Goal: Task Accomplishment & Management: Complete application form

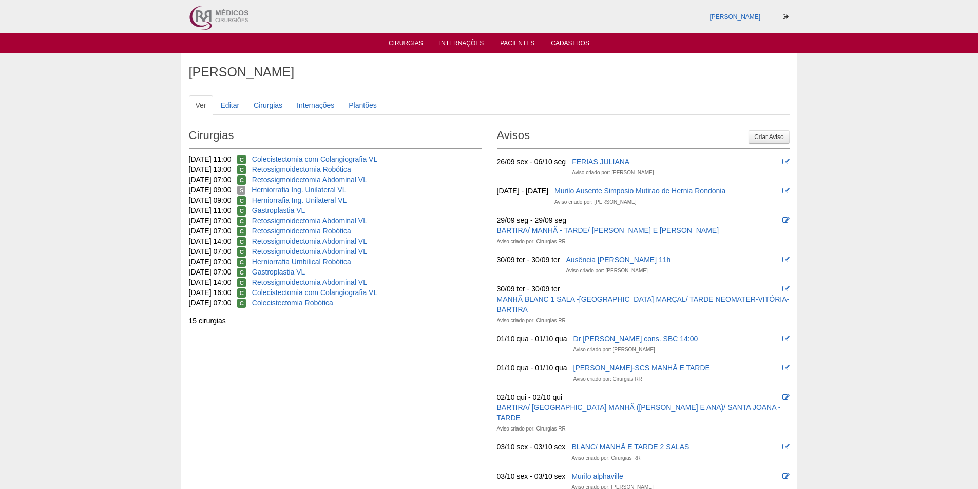
click at [410, 40] on link "Cirurgias" at bounding box center [406, 44] width 34 height 9
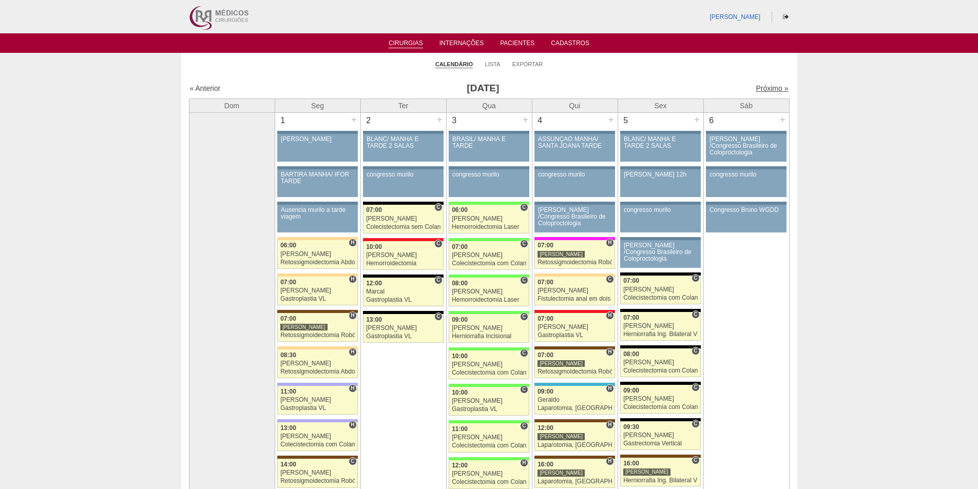
click at [763, 89] on link "Próximo »" at bounding box center [772, 88] width 32 height 8
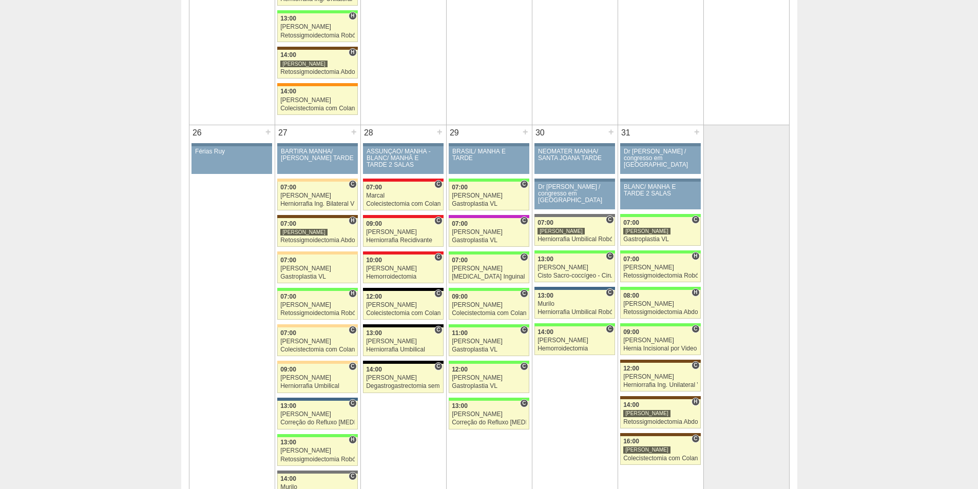
scroll to position [1849, 0]
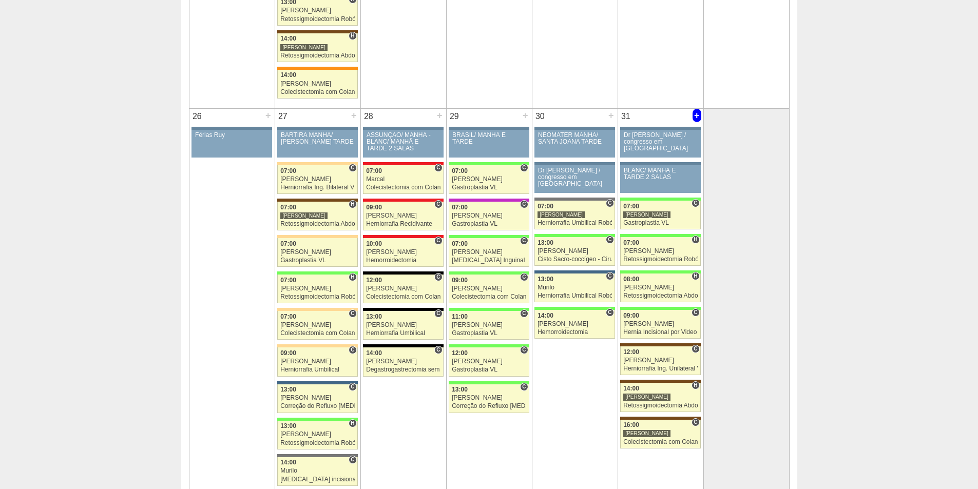
click at [698, 114] on div "+" at bounding box center [697, 115] width 9 height 13
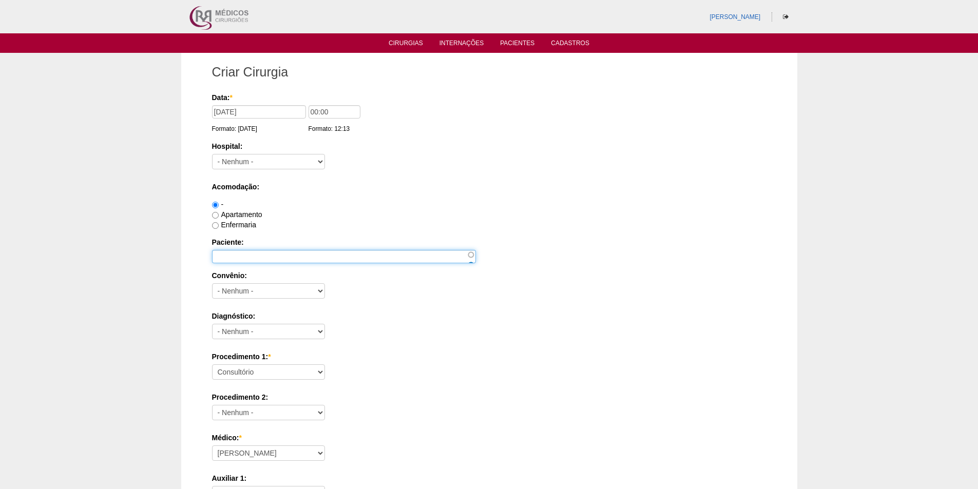
click at [233, 250] on input "Paciente:" at bounding box center [344, 256] width 264 height 13
paste input "GABRIELLY VICTORIA FERRARI GARSETTA"
type input "GABRIELLY VICTORIA FERRARI GARSETTA"
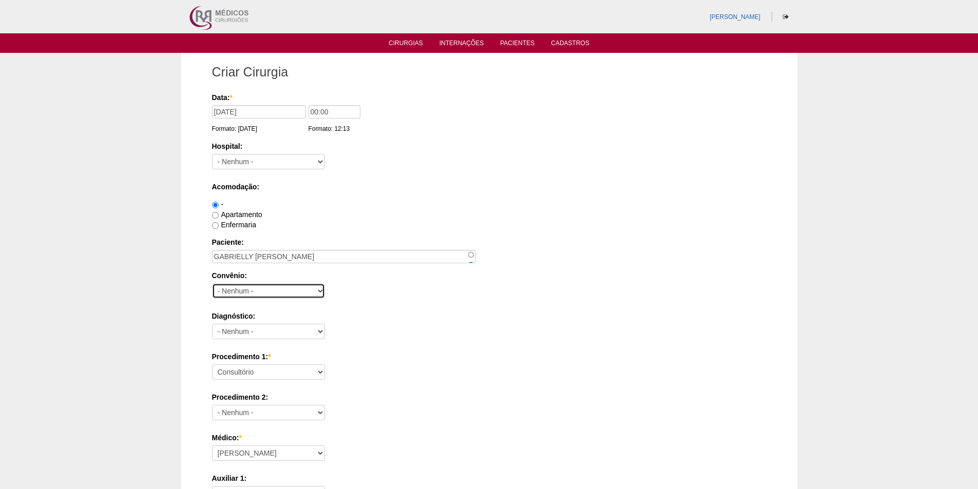
click at [232, 290] on select "- Nenhum - Abet Afresp Allianz Amil Blue Life Caasp Cabesp Caixa de Pensões Car…" at bounding box center [268, 290] width 113 height 15
select select "26"
click at [212, 283] on select "- Nenhum - Abet Afresp Allianz Amil Blue Life Caasp Cabesp Caixa de Pensões Car…" at bounding box center [268, 290] width 113 height 15
click at [375, 288] on div "Convênio: - Nenhum - Abet Afresp Allianz Amil Blue Life Caasp Cabesp Caixa de P…" at bounding box center [489, 287] width 555 height 33
click at [225, 329] on select "- Nenhum - Abdome Agudo Abscesso Hepático Abscesso Perianal Abscesso Peritoneal…" at bounding box center [268, 331] width 113 height 15
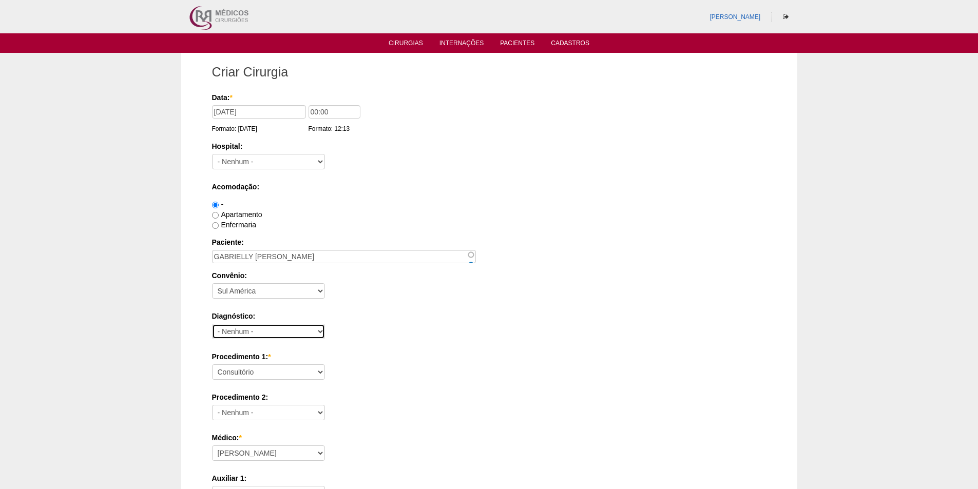
select select "3704"
click at [212, 324] on select "- Nenhum - Abdome Agudo Abscesso Hepático Abscesso Perianal Abscesso Peritoneal…" at bounding box center [268, 331] width 113 height 15
click at [359, 329] on div "Diagnóstico: - Nenhum - Abdome Agudo Abscesso Hepático Abscesso Perianal Absces…" at bounding box center [489, 327] width 555 height 33
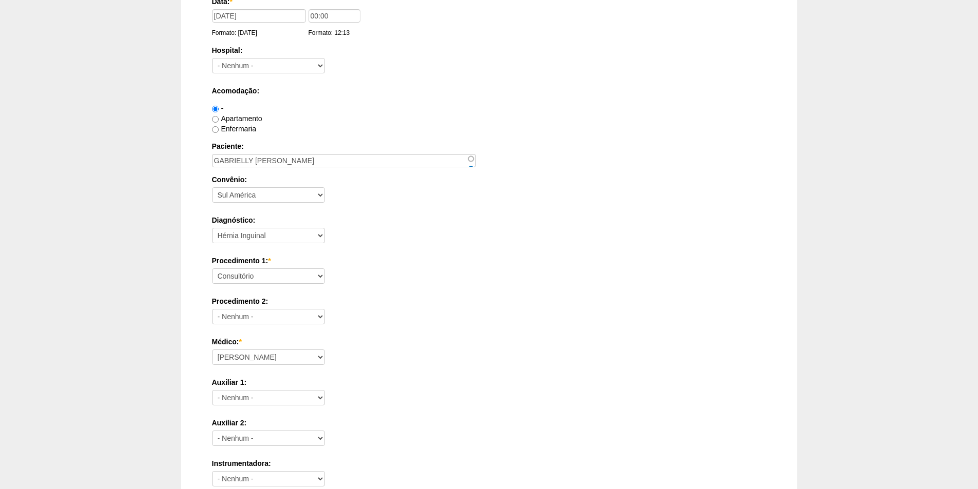
scroll to position [103, 0]
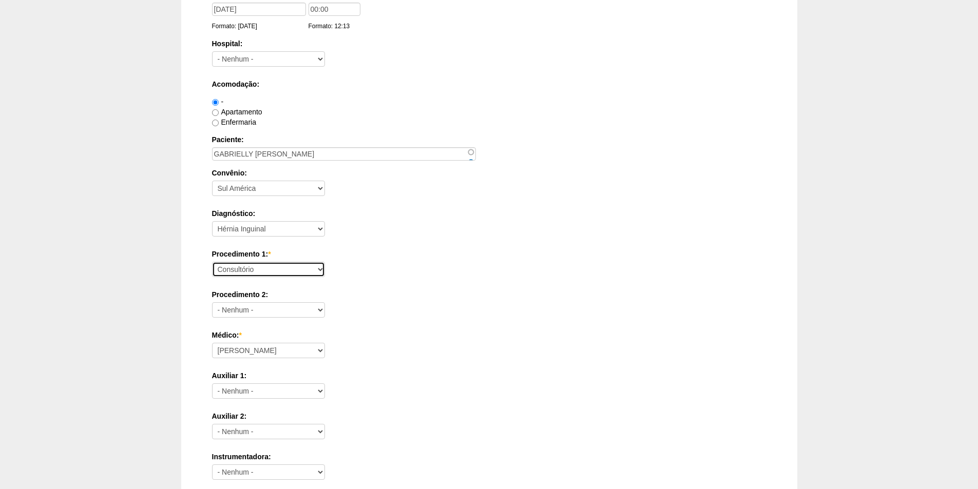
click at [287, 273] on select "Consultório Abscesso Hepático - Drenagem Abscesso perianal Amputação Abdômino P…" at bounding box center [268, 269] width 113 height 15
select select "4910"
click at [212, 262] on select "Consultório Abscesso Hepático - Drenagem Abscesso perianal Amputação Abdômino P…" at bounding box center [268, 269] width 113 height 15
click at [416, 262] on div "Procedimento 1: * Consultório Abscesso Hepático - Drenagem Abscesso perianal Am…" at bounding box center [489, 265] width 555 height 33
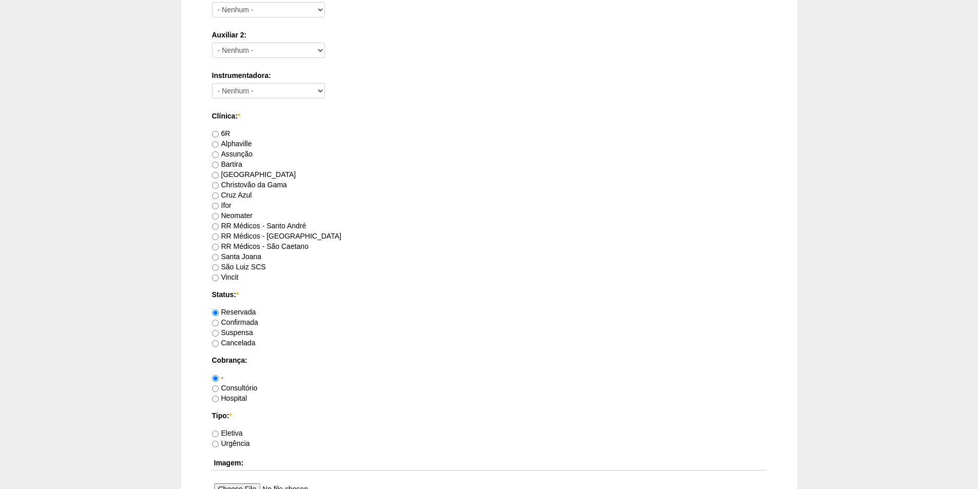
scroll to position [565, 0]
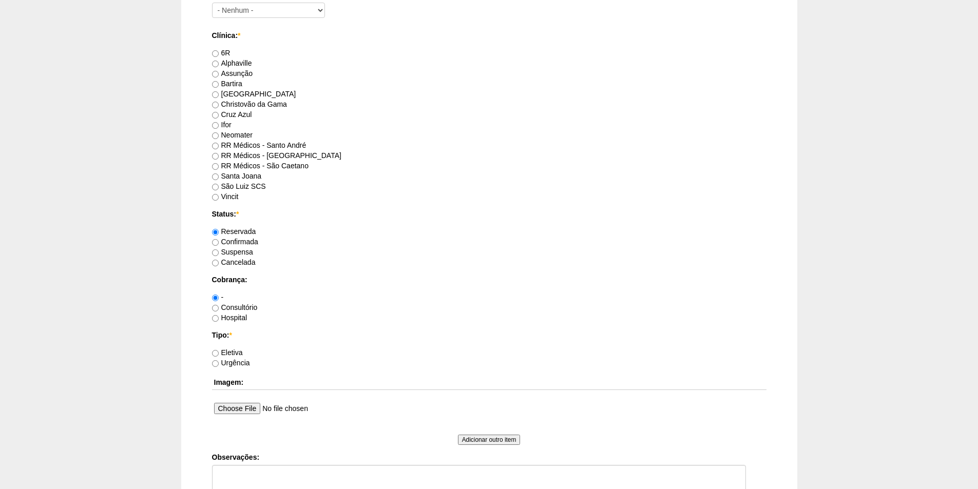
click at [247, 144] on label "RR Médicos - Santo André" at bounding box center [259, 145] width 94 height 8
click at [219, 144] on input "RR Médicos - Santo André" at bounding box center [215, 146] width 7 height 7
radio input "true"
click at [236, 241] on label "Confirmada" at bounding box center [235, 242] width 46 height 8
click at [219, 241] on input "Confirmada" at bounding box center [215, 242] width 7 height 7
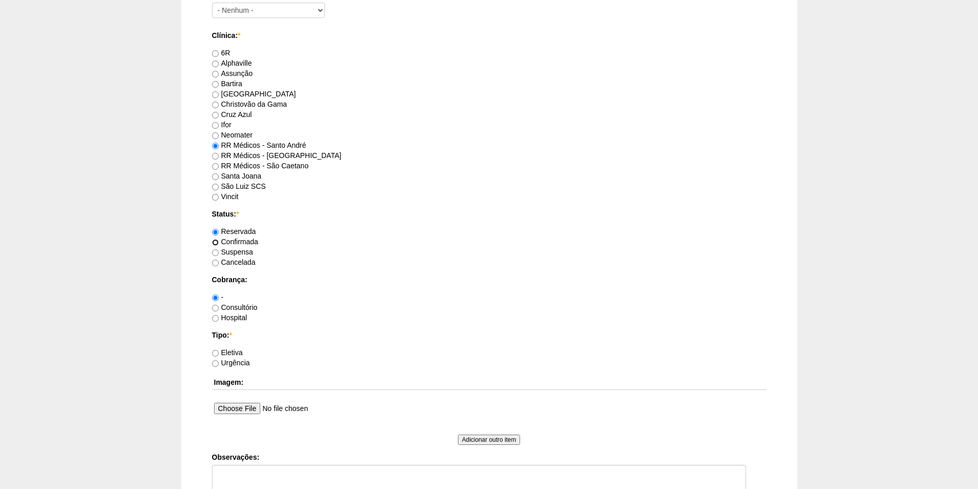
radio input "true"
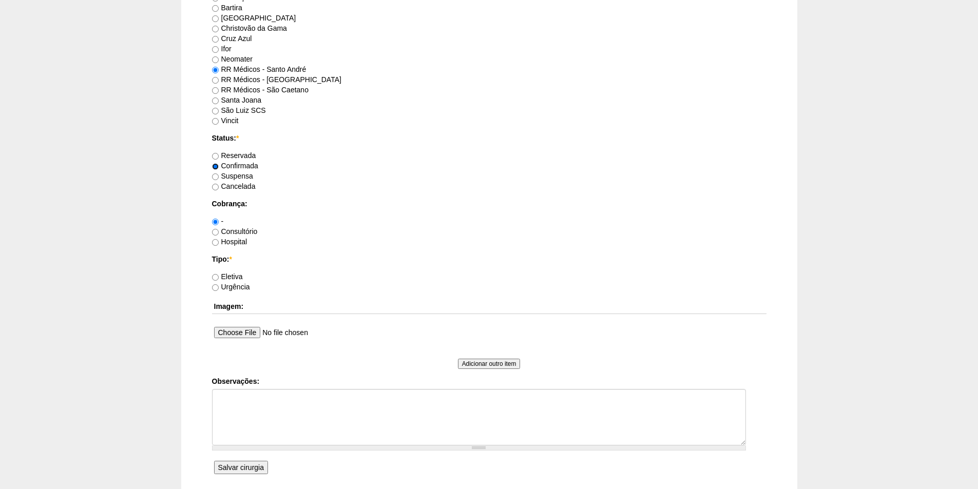
scroll to position [668, 0]
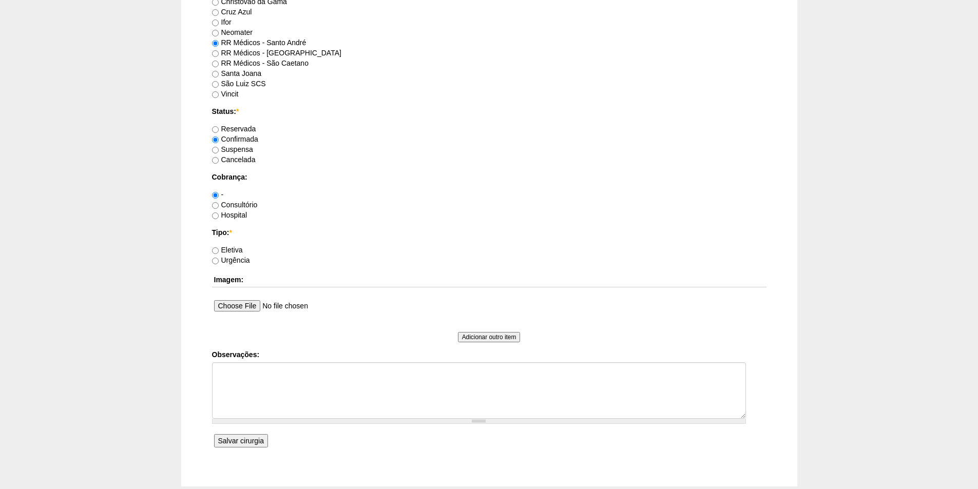
click at [249, 203] on label "Consultório" at bounding box center [235, 205] width 46 height 8
click at [219, 203] on input "Consultório" at bounding box center [215, 205] width 7 height 7
radio input "true"
click at [236, 129] on label "Reservada" at bounding box center [234, 129] width 44 height 8
click at [219, 129] on input "Reservada" at bounding box center [215, 129] width 7 height 7
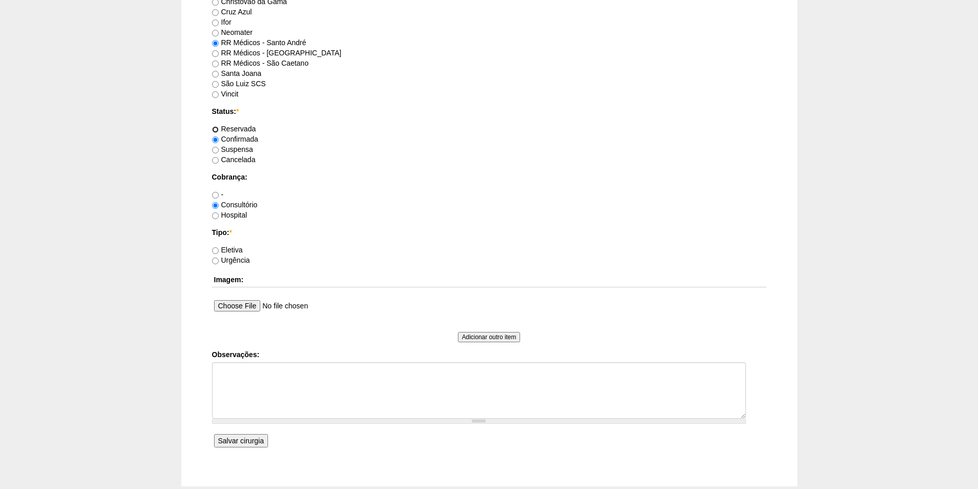
radio input "true"
click at [238, 251] on label "Eletiva" at bounding box center [227, 250] width 31 height 8
click at [219, 251] on input "Eletiva" at bounding box center [215, 251] width 7 height 7
radio input "true"
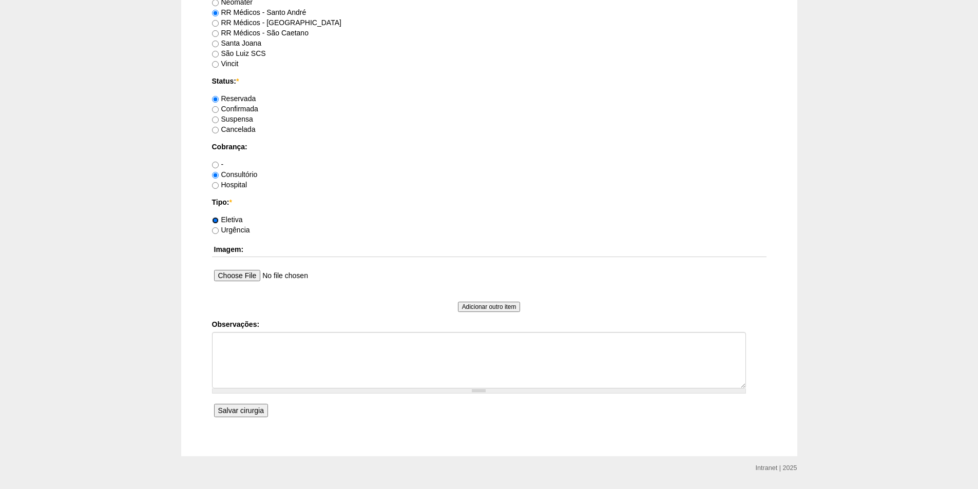
scroll to position [727, 0]
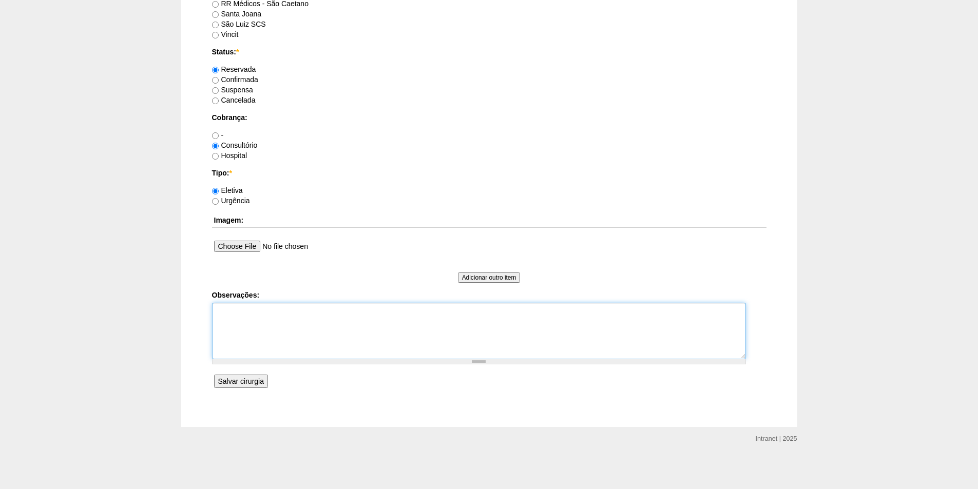
click at [272, 319] on textarea "Observações:" at bounding box center [479, 331] width 534 height 56
type textarea "Hernia inguinal D"
click at [252, 381] on input "Salvar cirurgia" at bounding box center [241, 381] width 54 height 13
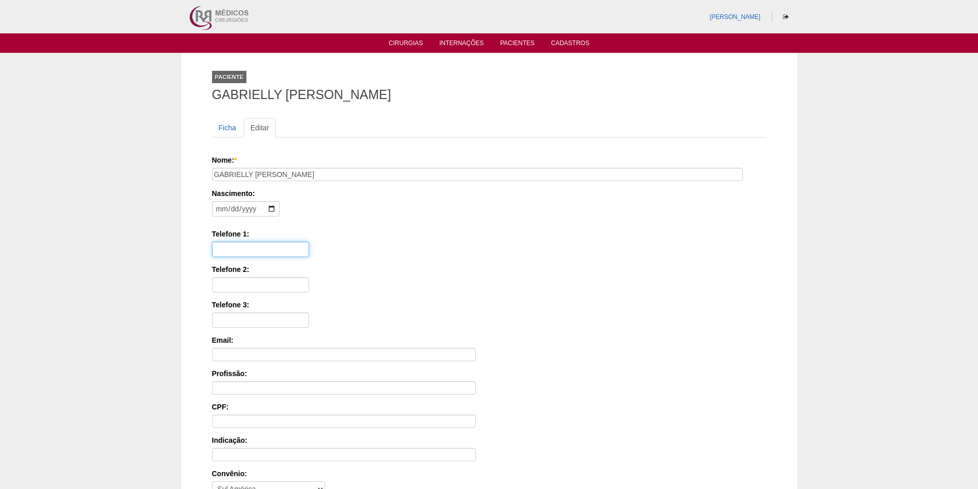
click at [259, 252] on input "Telefone 1:" at bounding box center [260, 249] width 97 height 15
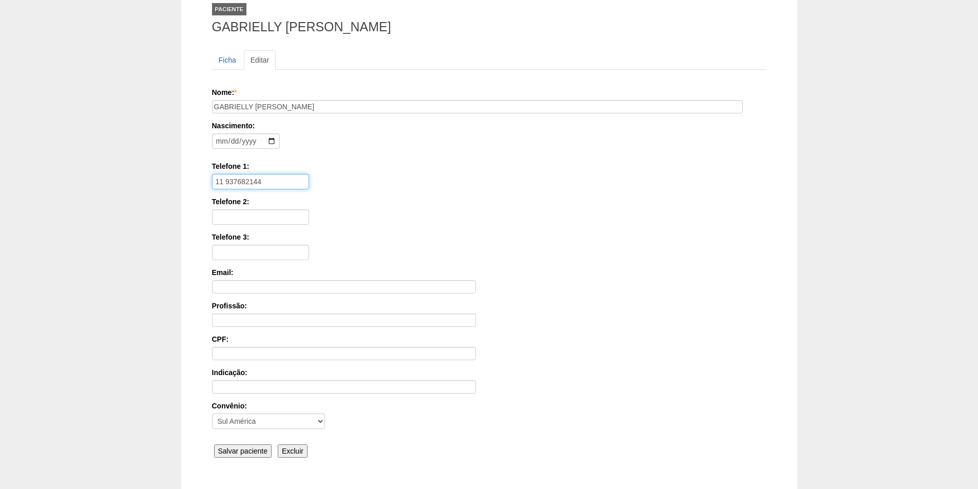
scroll to position [138, 0]
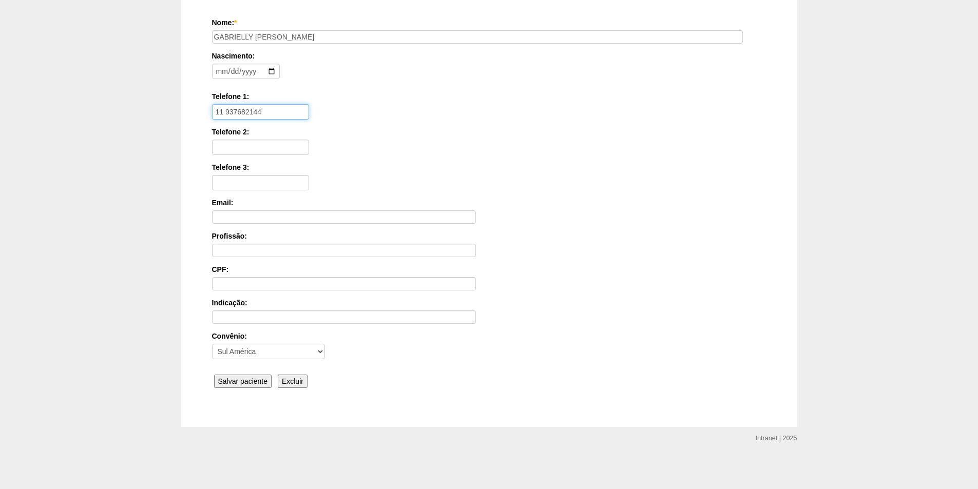
type input "11 937682144"
click at [263, 376] on input "Salvar paciente" at bounding box center [243, 381] width 58 height 13
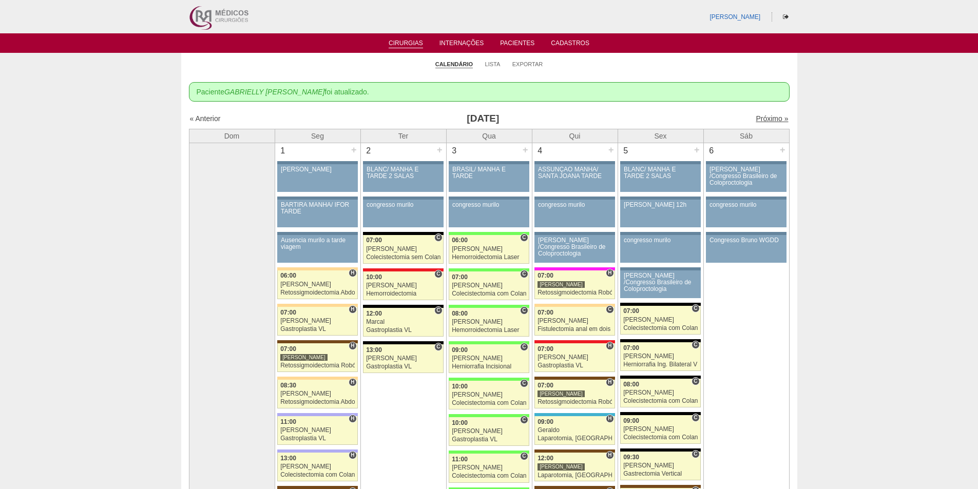
click at [772, 116] on link "Próximo »" at bounding box center [772, 119] width 32 height 8
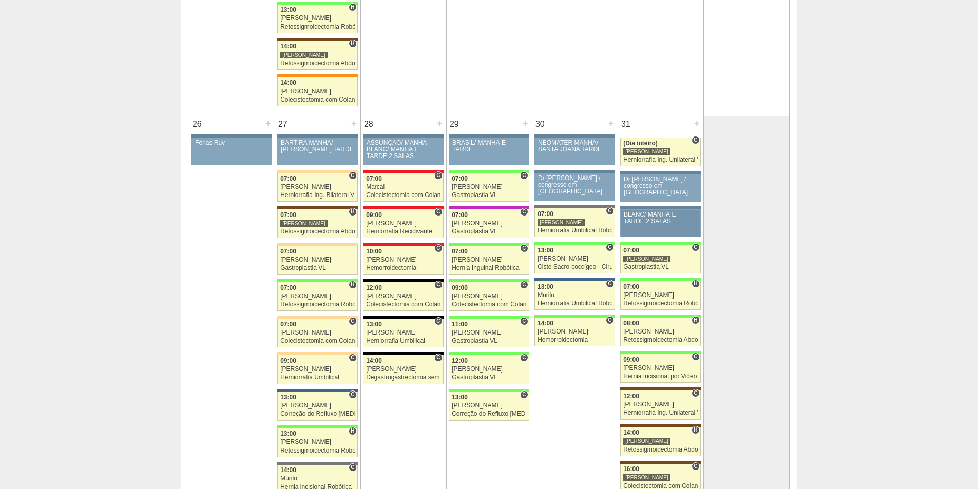
scroll to position [1810, 0]
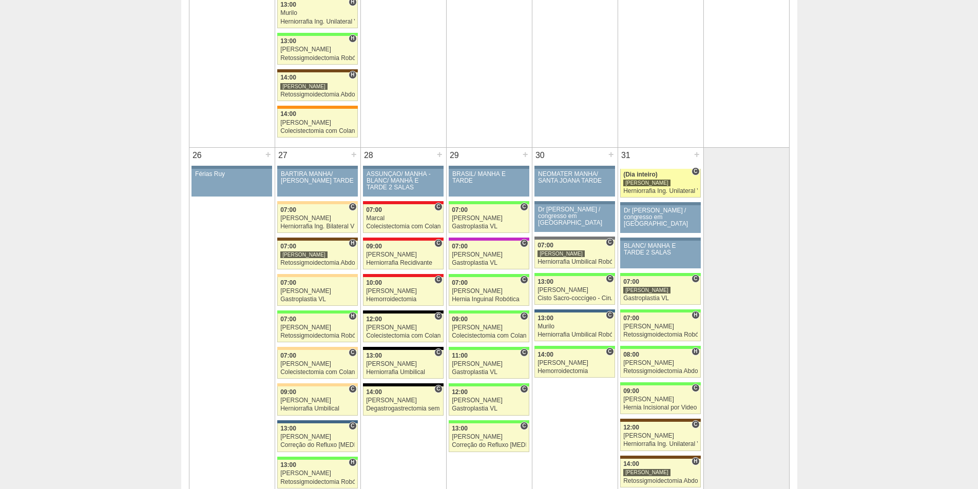
click at [653, 182] on div "[PERSON_NAME]" at bounding box center [646, 183] width 47 height 8
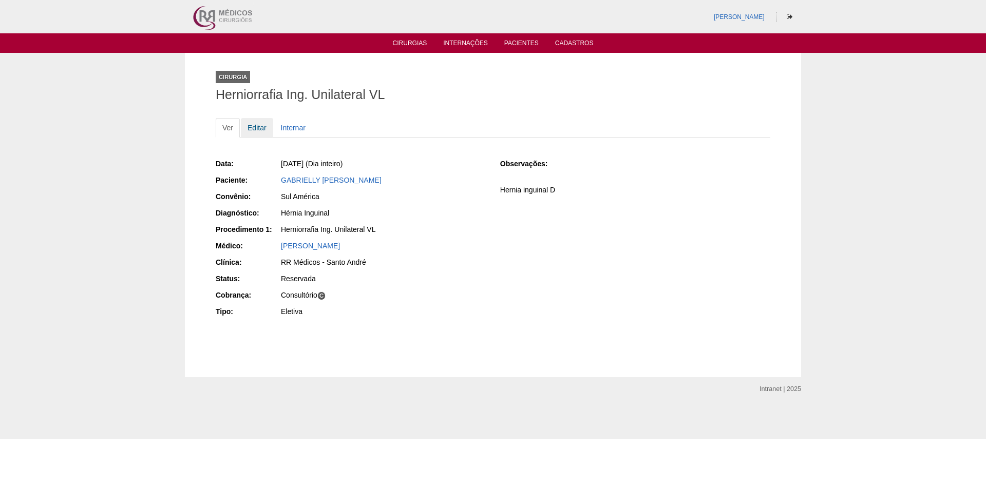
click at [259, 132] on link "Editar" at bounding box center [257, 128] width 32 height 20
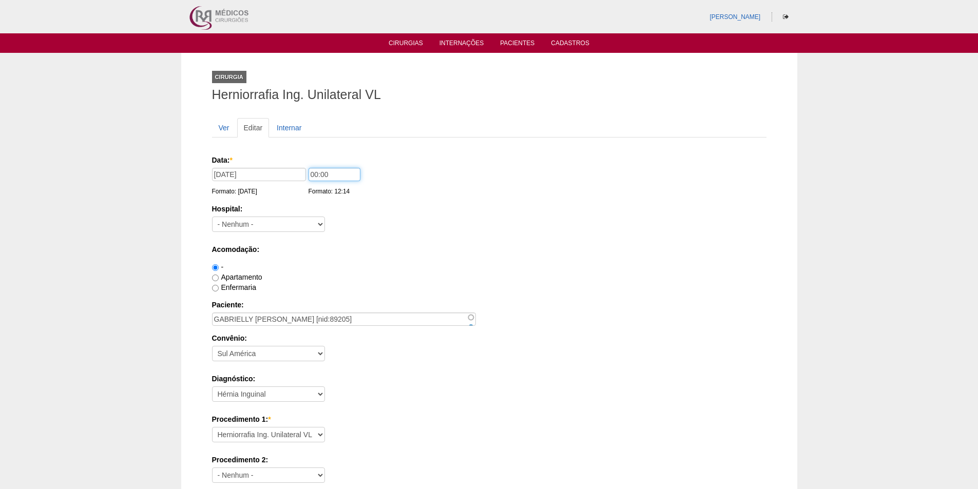
drag, startPoint x: 316, startPoint y: 176, endPoint x: 296, endPoint y: 176, distance: 20.0
click at [296, 165] on div "Data: * [DATE] Formato: [DATE] 00:00 Formato: 12:14" at bounding box center [487, 160] width 551 height 10
type input "09:00"
click at [272, 217] on select "- Nenhum - 9 de Julho Albert Einstein Alvorada América Assunção Bartira Benefic…" at bounding box center [268, 224] width 113 height 15
select select "8"
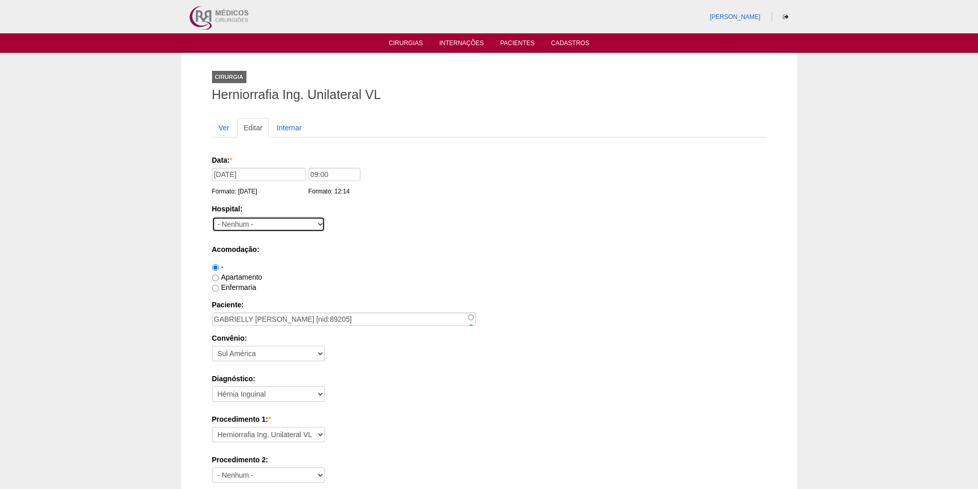
click at [212, 217] on select "- Nenhum - 9 de Julho Albert Einstein Alvorada América Assunção Bartira Benefic…" at bounding box center [268, 224] width 113 height 15
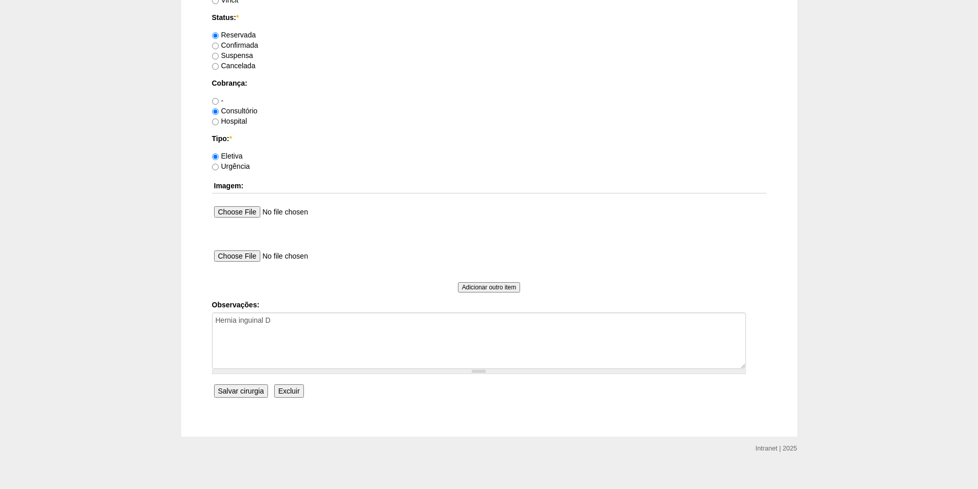
scroll to position [834, 0]
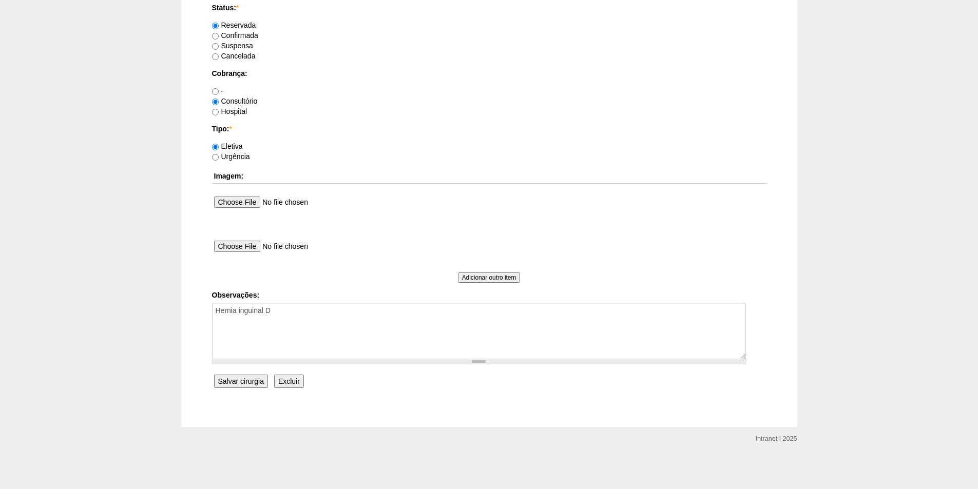
click at [251, 377] on input "Salvar cirurgia" at bounding box center [241, 381] width 54 height 13
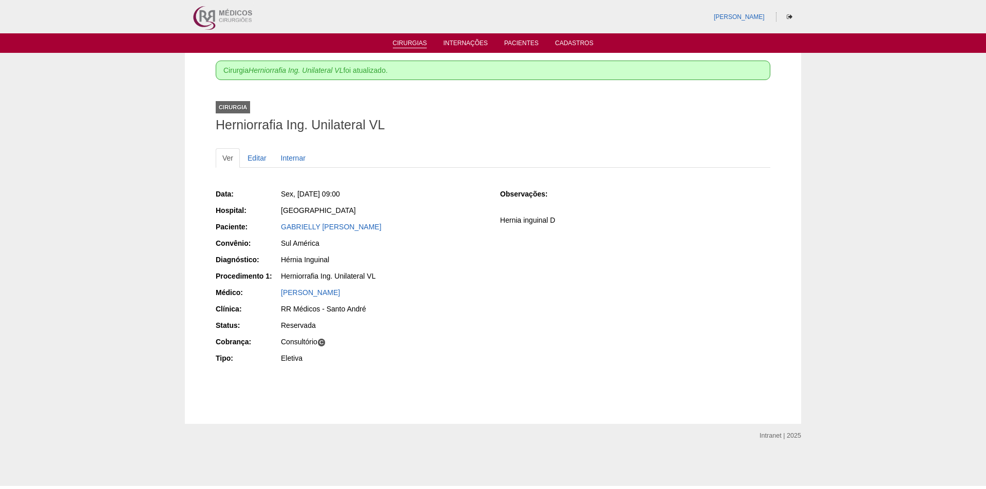
click at [408, 40] on link "Cirurgias" at bounding box center [410, 44] width 34 height 9
